Goal: Transaction & Acquisition: Purchase product/service

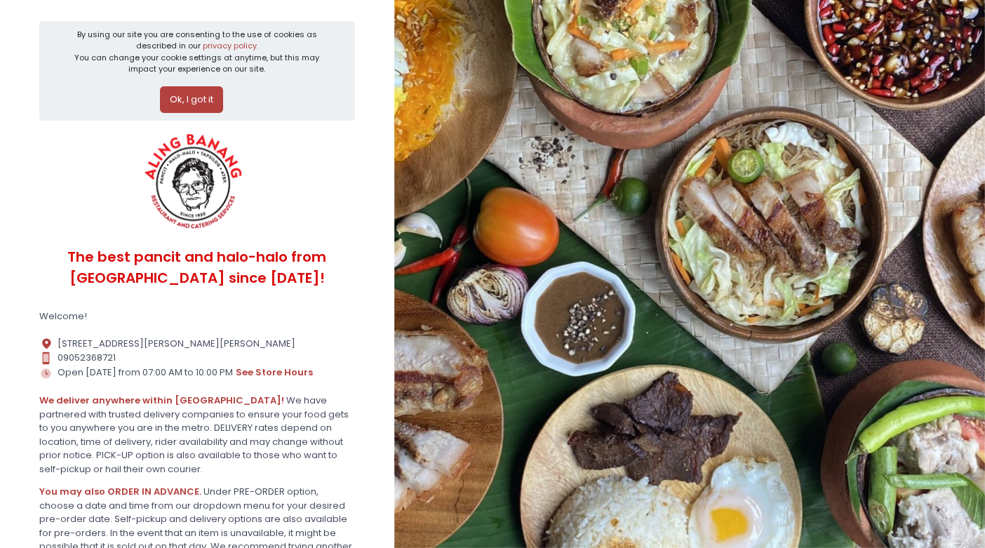
click at [203, 105] on button "Ok, I got it" at bounding box center [191, 99] width 63 height 27
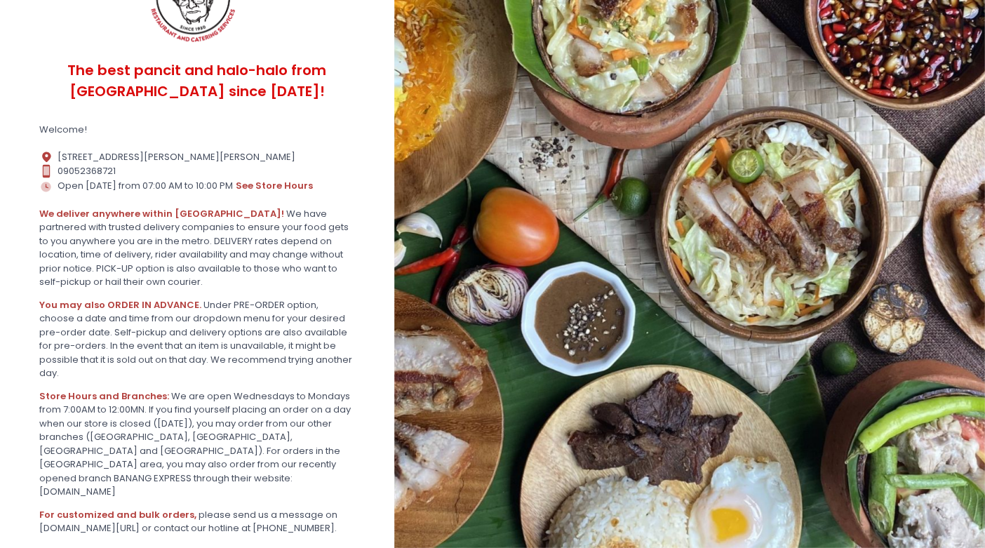
scroll to position [199, 0]
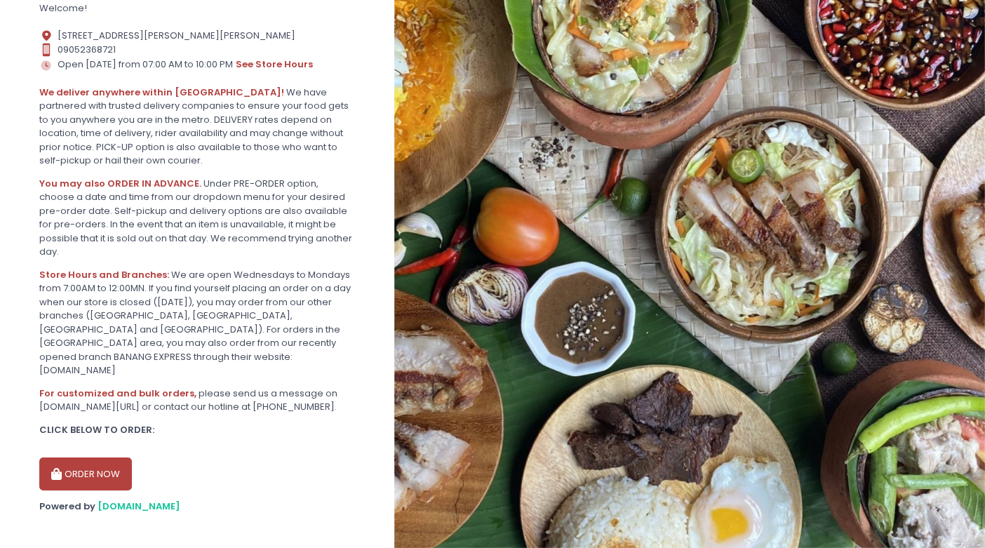
click at [93, 462] on button "ORDER NOW" at bounding box center [85, 474] width 93 height 34
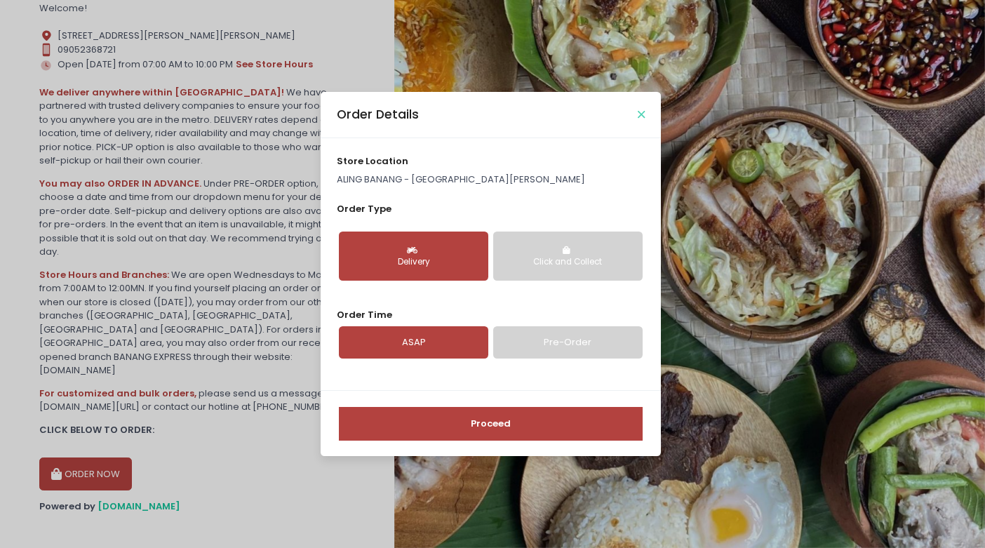
click at [642, 115] on icon "Close" at bounding box center [641, 114] width 7 height 11
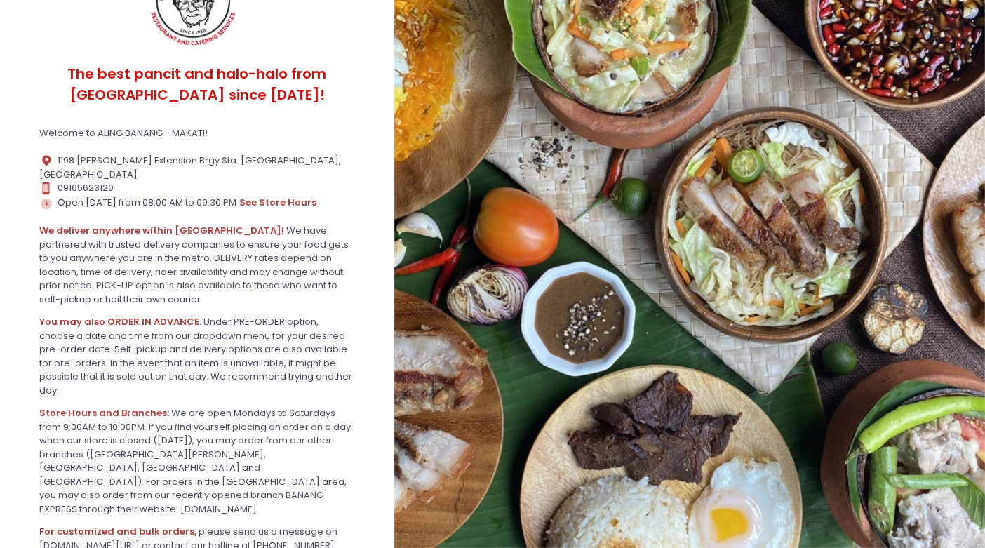
scroll to position [186, 0]
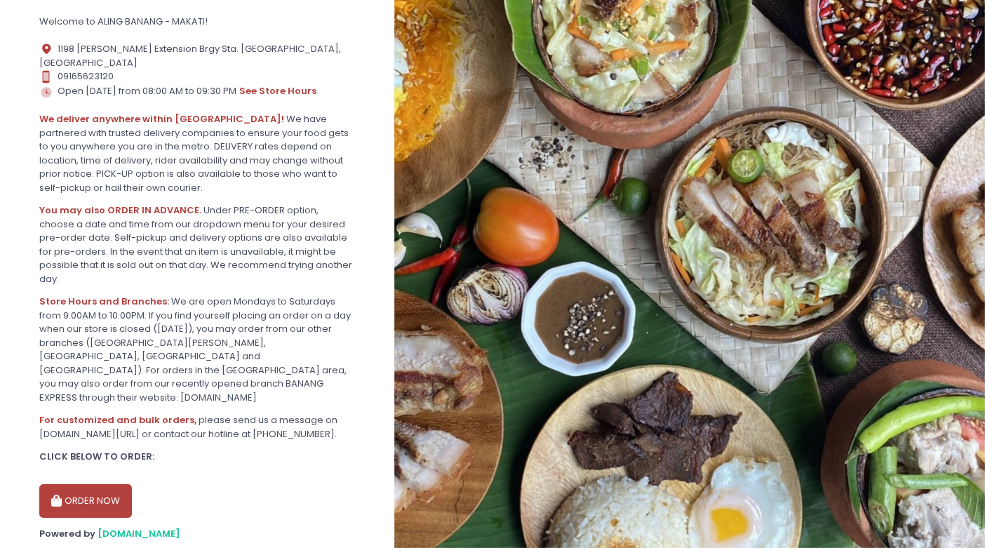
click at [93, 484] on button "ORDER NOW" at bounding box center [85, 501] width 93 height 34
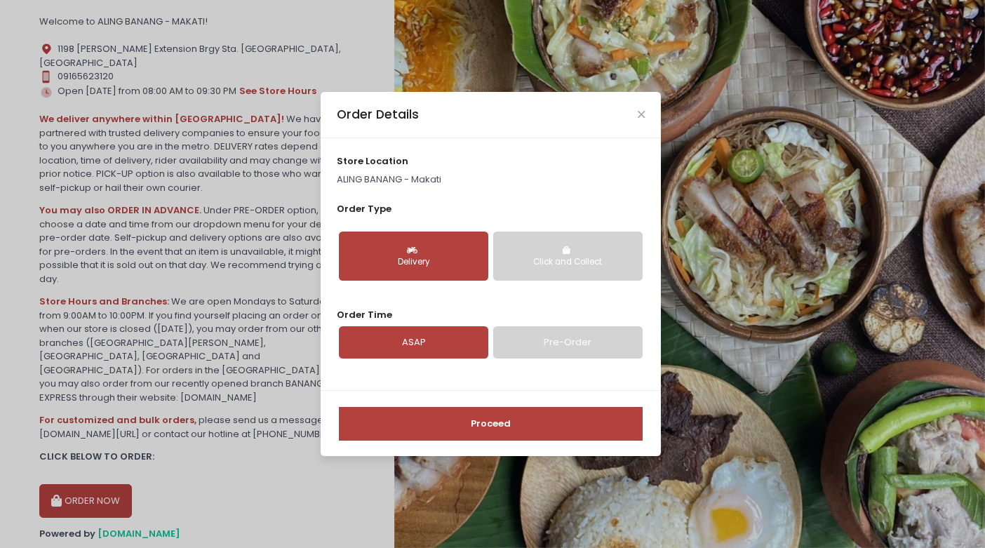
click at [549, 353] on link "Pre-Order" at bounding box center [567, 342] width 149 height 32
select select "[DATE]"
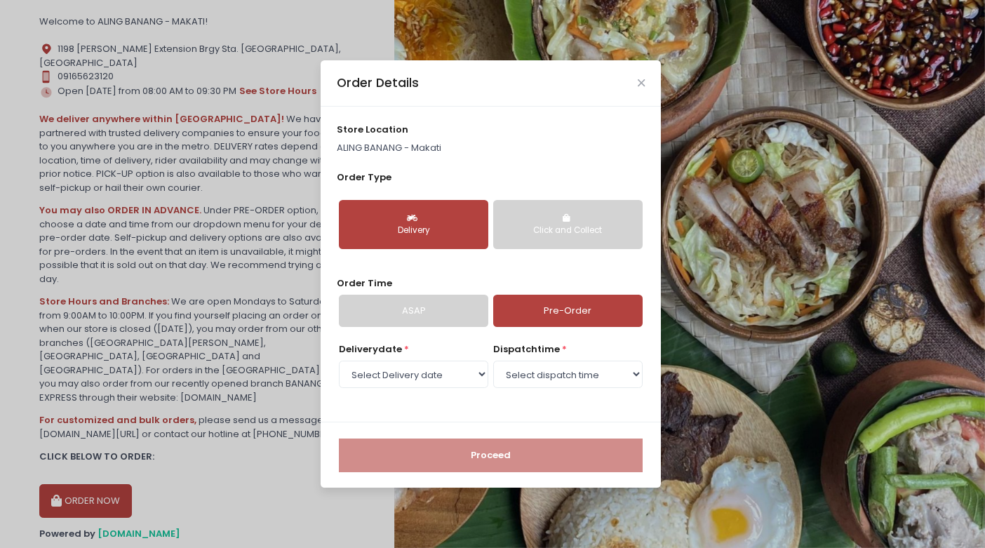
click at [458, 315] on link "ASAP" at bounding box center [413, 311] width 149 height 32
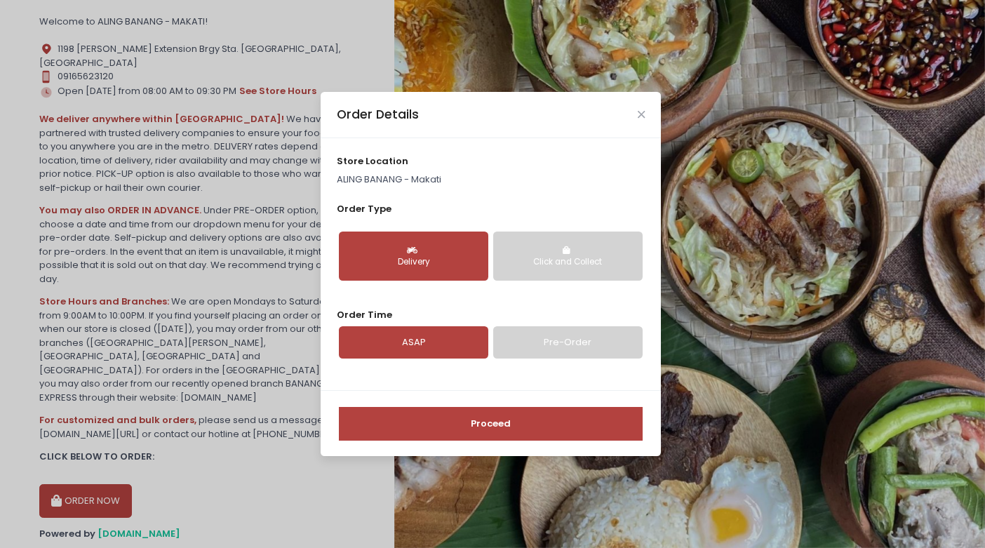
click at [444, 419] on button "Proceed" at bounding box center [491, 424] width 304 height 34
